Goal: Information Seeking & Learning: Learn about a topic

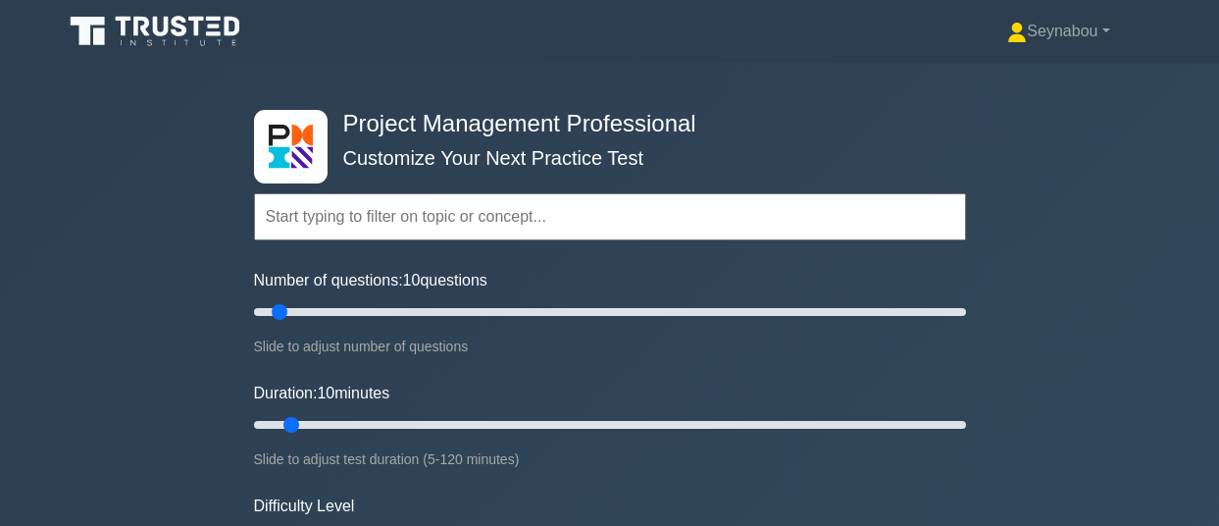
click at [1203, 181] on div "Project Management Professional Customize Your Next Practice Test Topics Scope …" at bounding box center [609, 425] width 1219 height 724
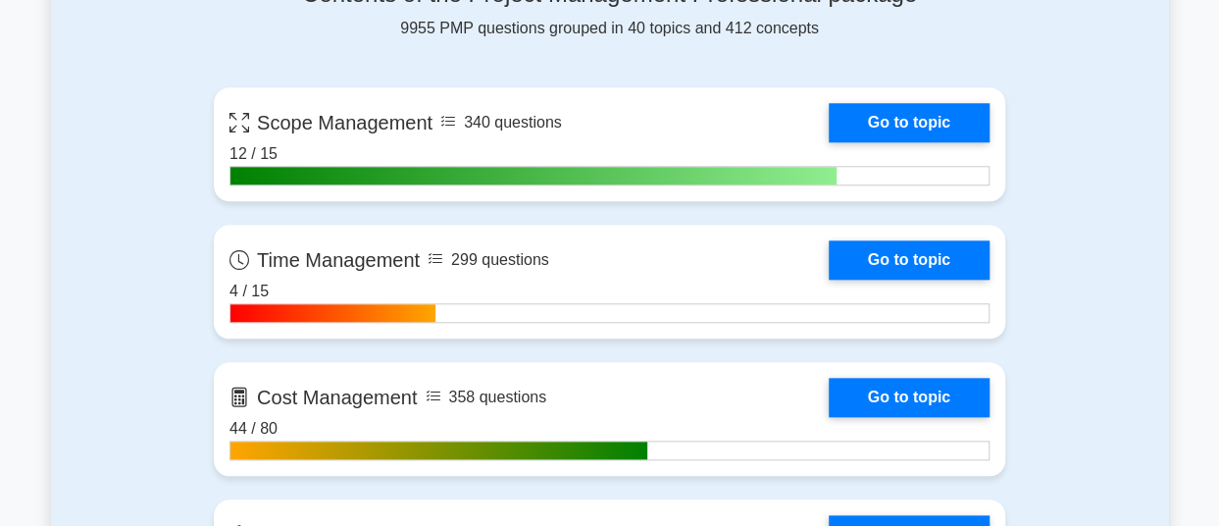
scroll to position [924, 0]
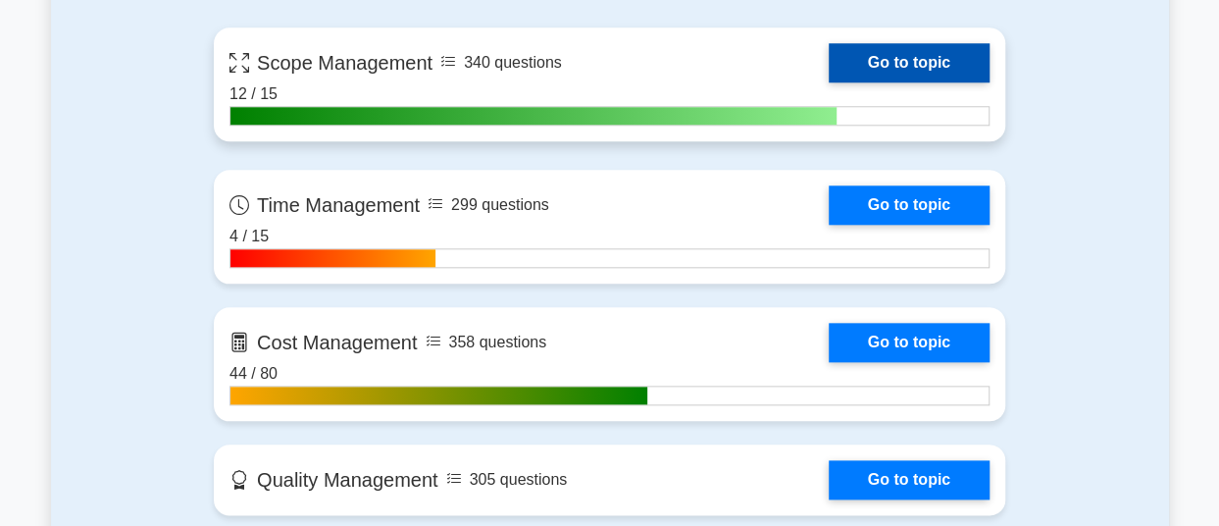
click at [910, 52] on link "Go to topic" at bounding box center [909, 62] width 161 height 39
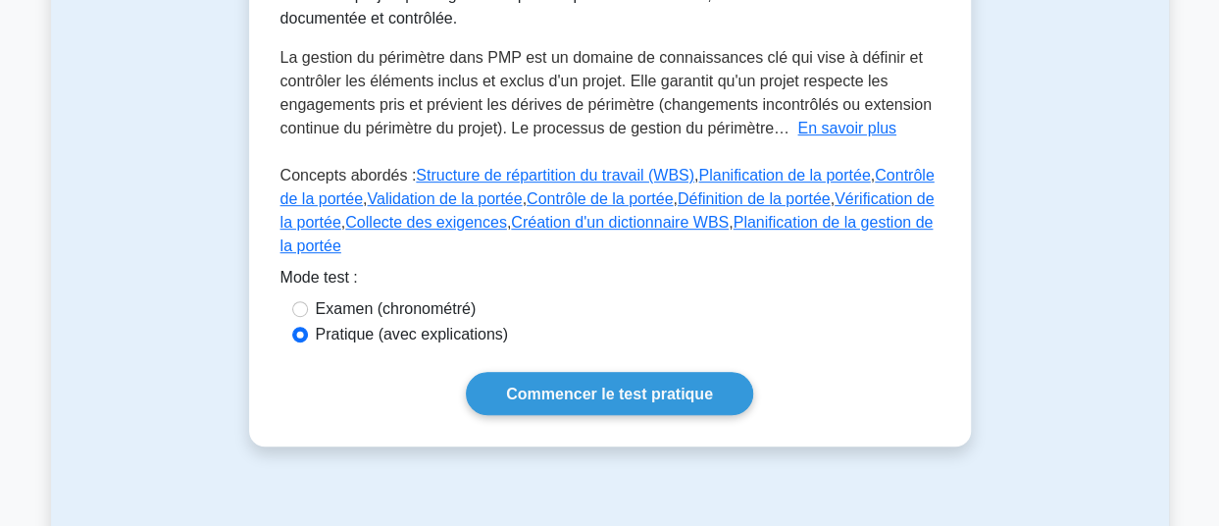
scroll to position [395, 0]
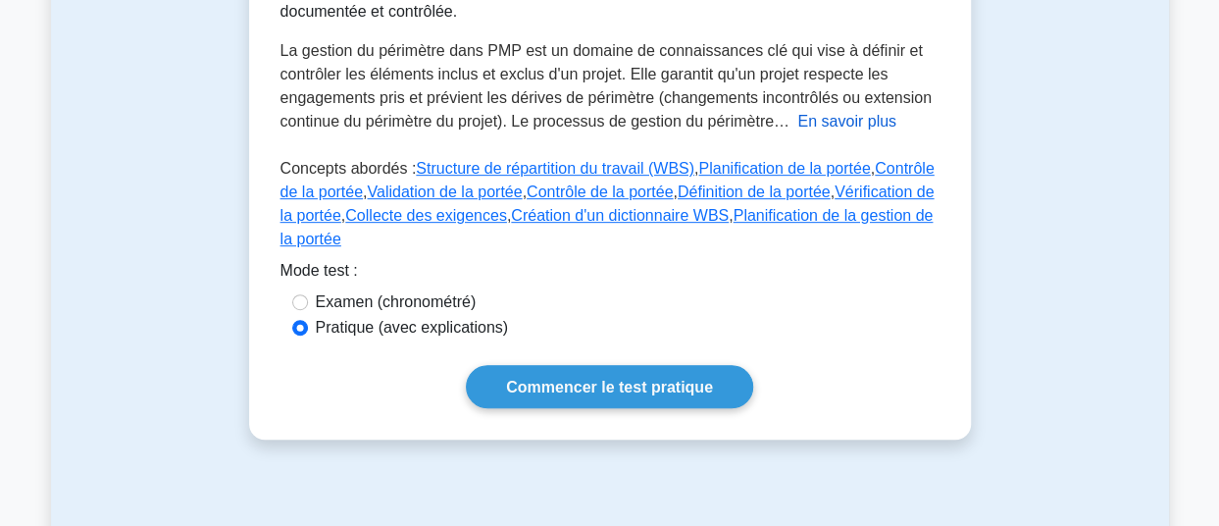
click at [849, 125] on font "En savoir plus" at bounding box center [846, 121] width 99 height 17
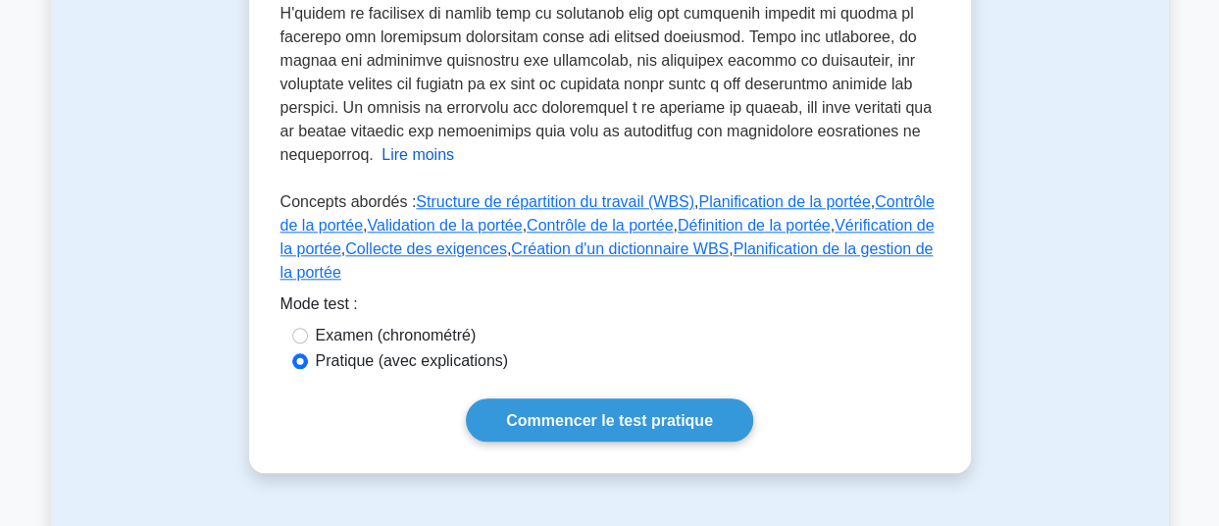
scroll to position [895, 0]
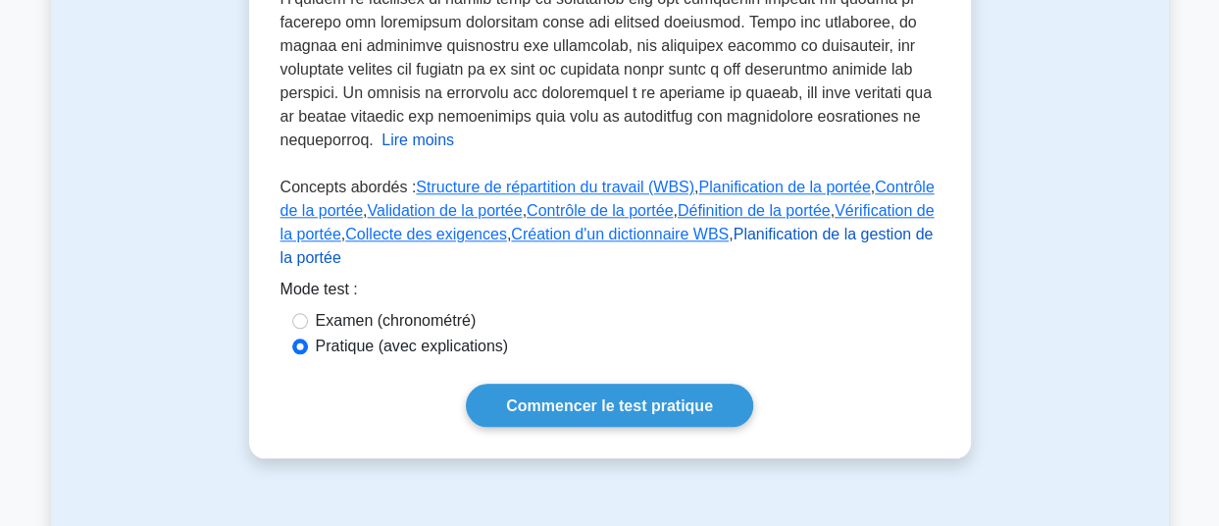
click at [783, 226] on font "Planification de la gestion de la portée" at bounding box center [607, 246] width 653 height 40
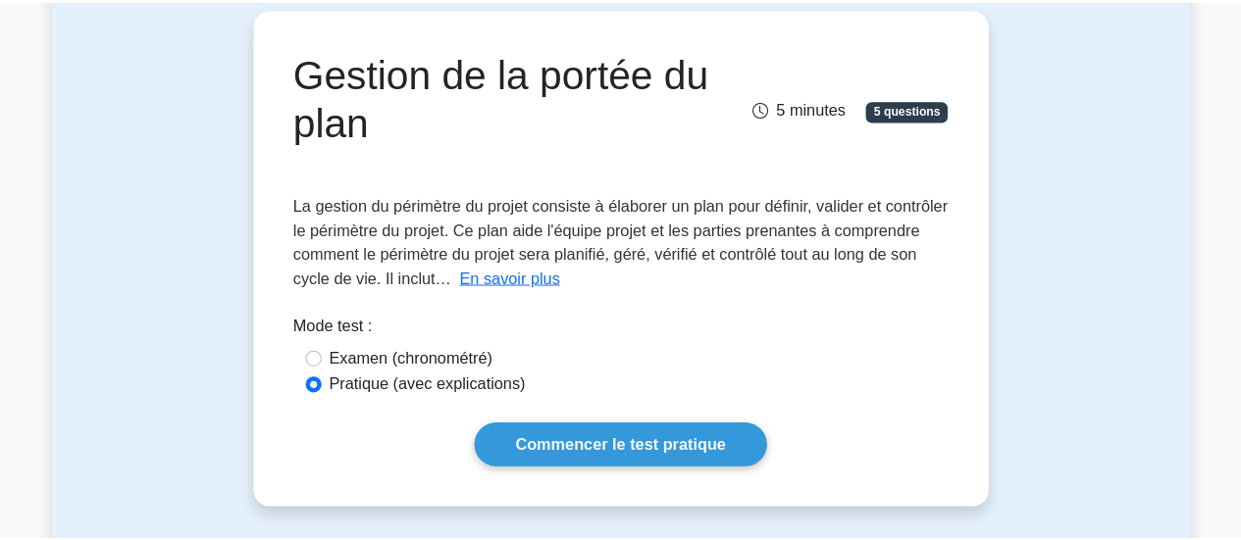
scroll to position [192, 0]
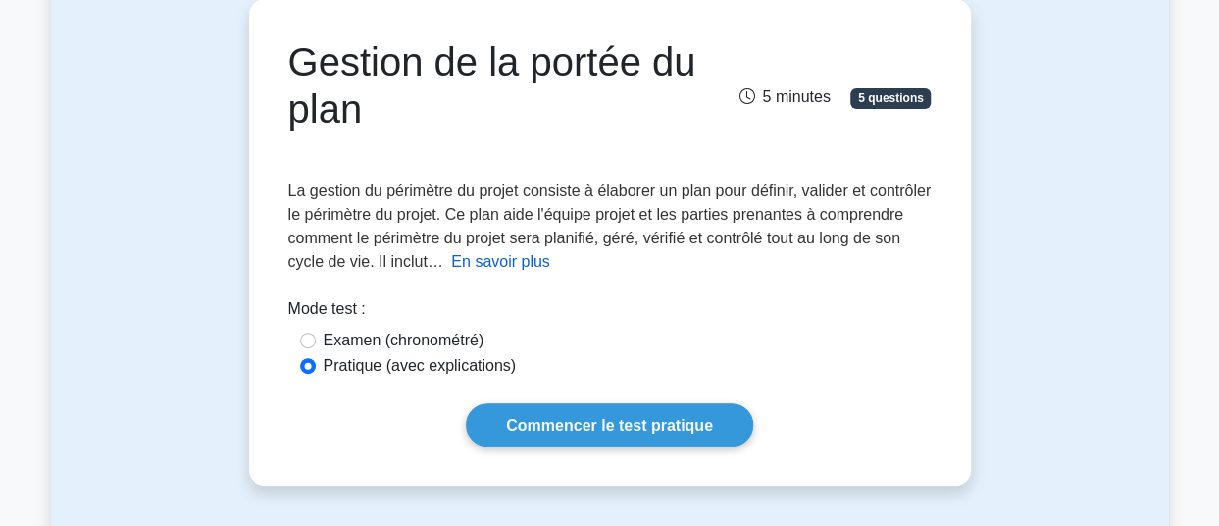
click at [550, 257] on font "En savoir plus" at bounding box center [500, 261] width 99 height 17
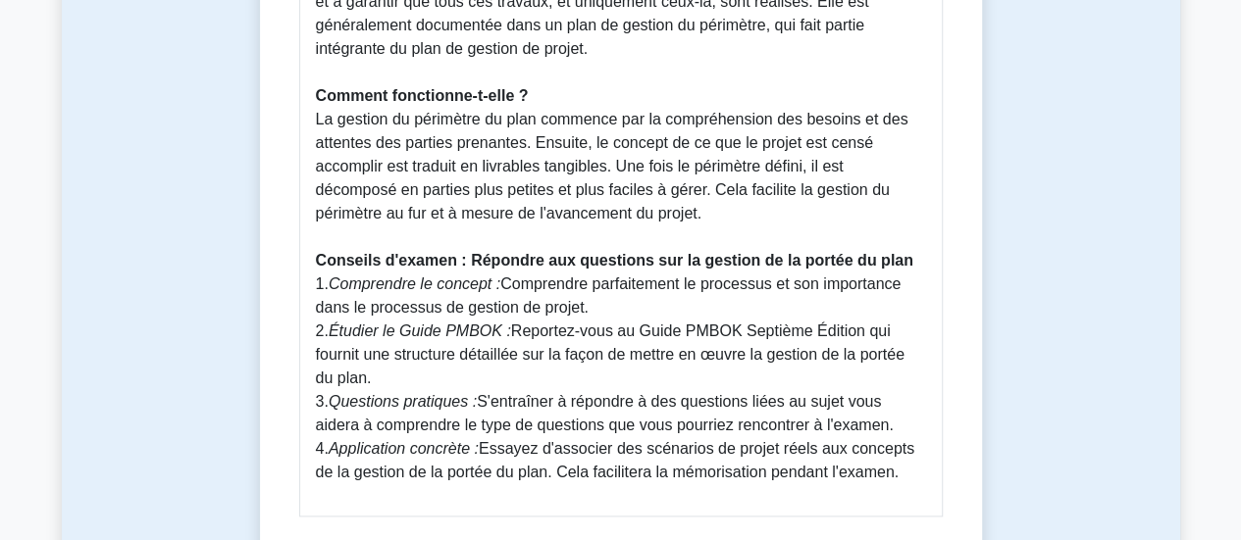
scroll to position [1029, 0]
